Goal: Information Seeking & Learning: Learn about a topic

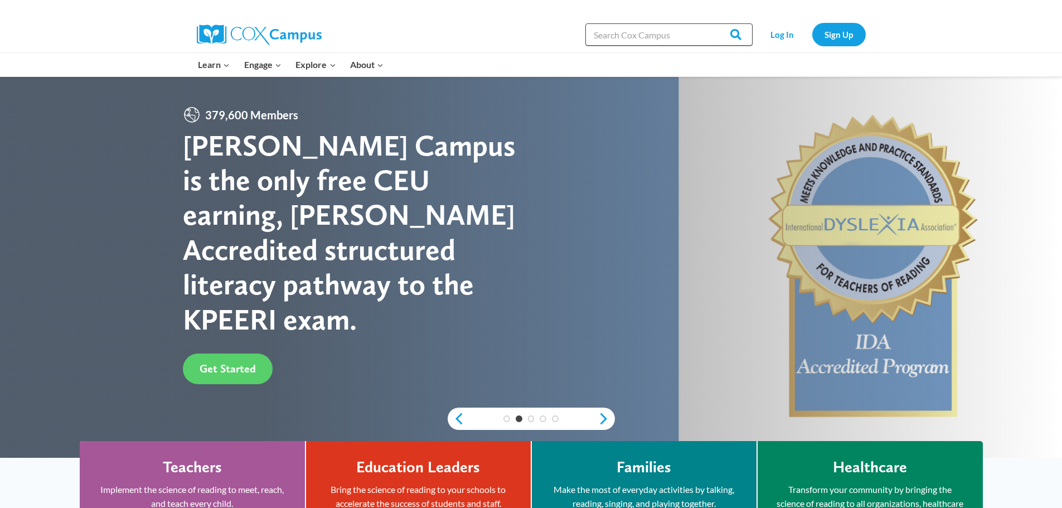
click at [641, 35] on input "Search in [URL][DOMAIN_NAME]" at bounding box center [669, 34] width 167 height 22
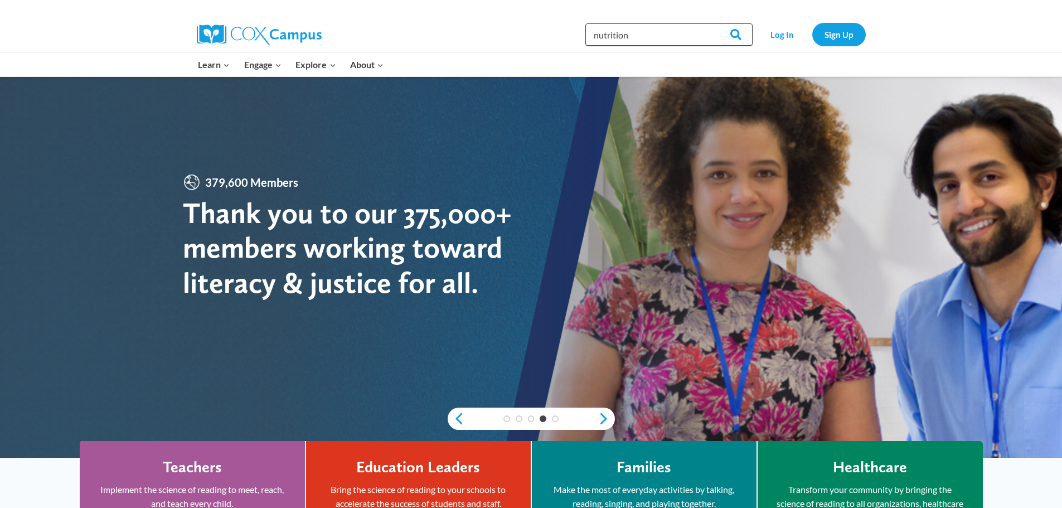
type input "nutrition"
click at [709, 23] on input "Search" at bounding box center [731, 34] width 44 height 22
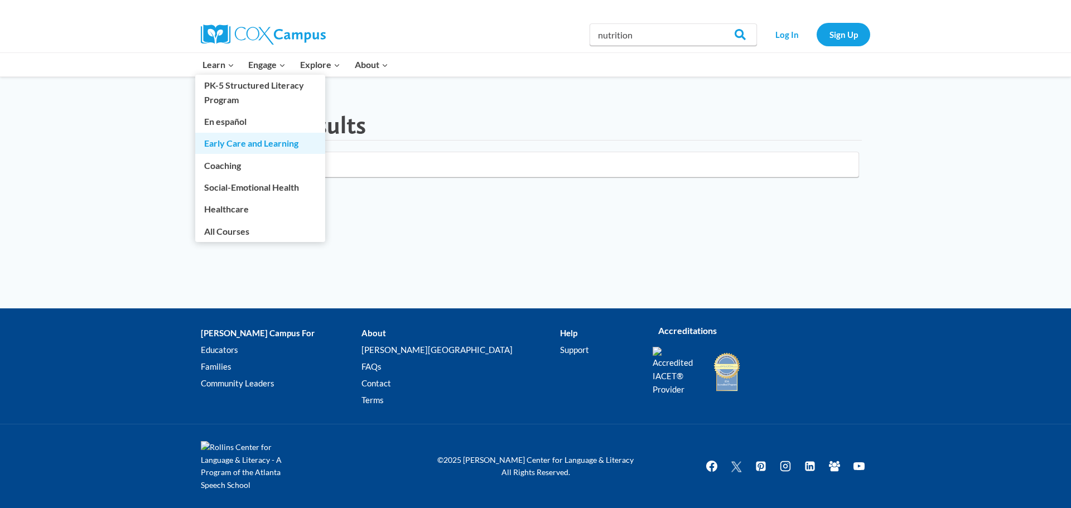
click at [220, 148] on link "Early Care and Learning" at bounding box center [260, 143] width 130 height 21
